Goal: Navigation & Orientation: Find specific page/section

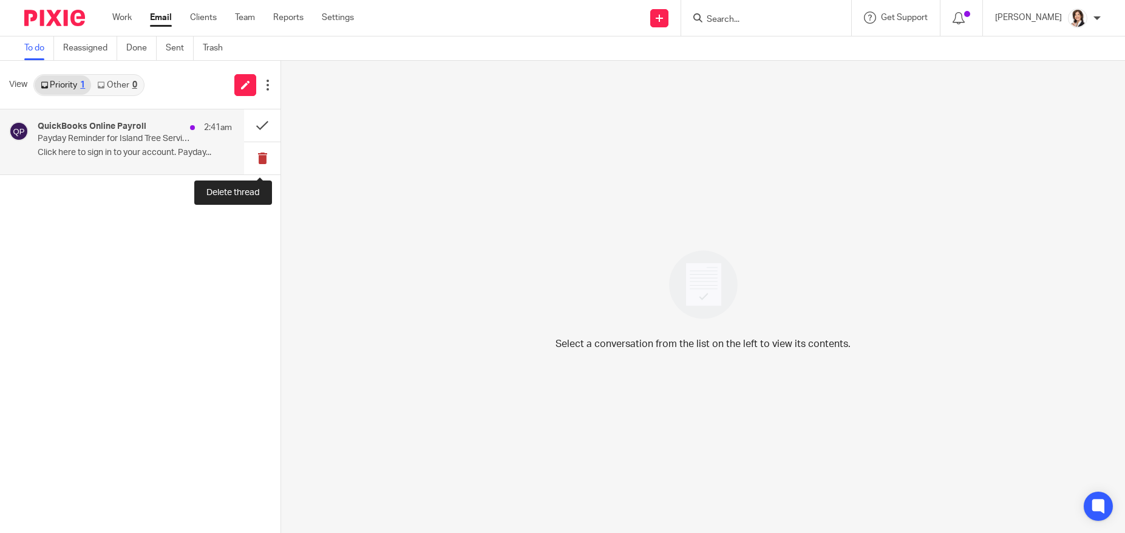
click at [258, 156] on button at bounding box center [262, 158] width 36 height 32
